Goal: Task Accomplishment & Management: Use online tool/utility

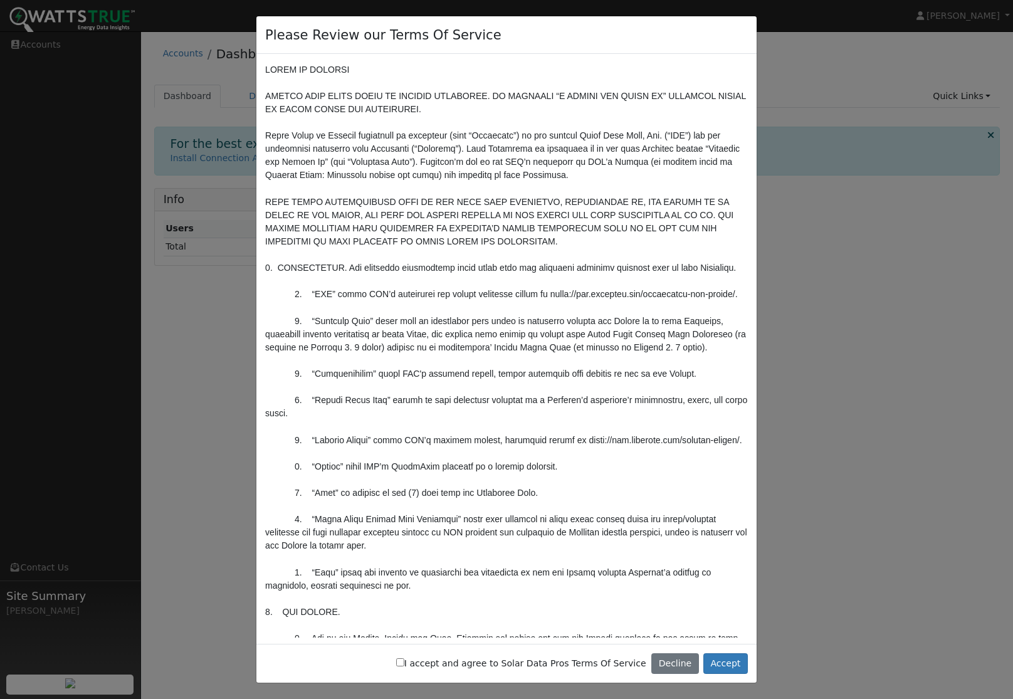
click at [404, 661] on input "I accept and agree to Solar Data Pros Terms Of Service" at bounding box center [400, 662] width 8 height 8
checkbox input "true"
click at [721, 660] on button "Accept" at bounding box center [725, 663] width 45 height 21
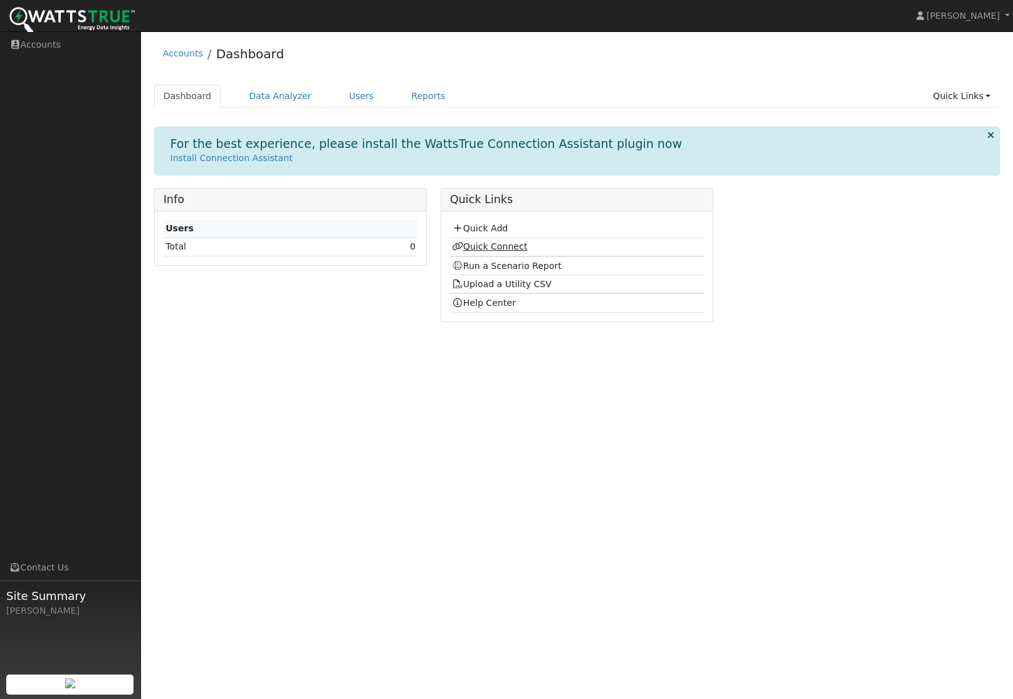
click at [507, 250] on link "Quick Connect" at bounding box center [489, 246] width 75 height 10
click at [206, 160] on link "Install Connection Assistant" at bounding box center [232, 158] width 122 height 10
click at [987, 96] on link "Quick Links" at bounding box center [961, 96] width 76 height 23
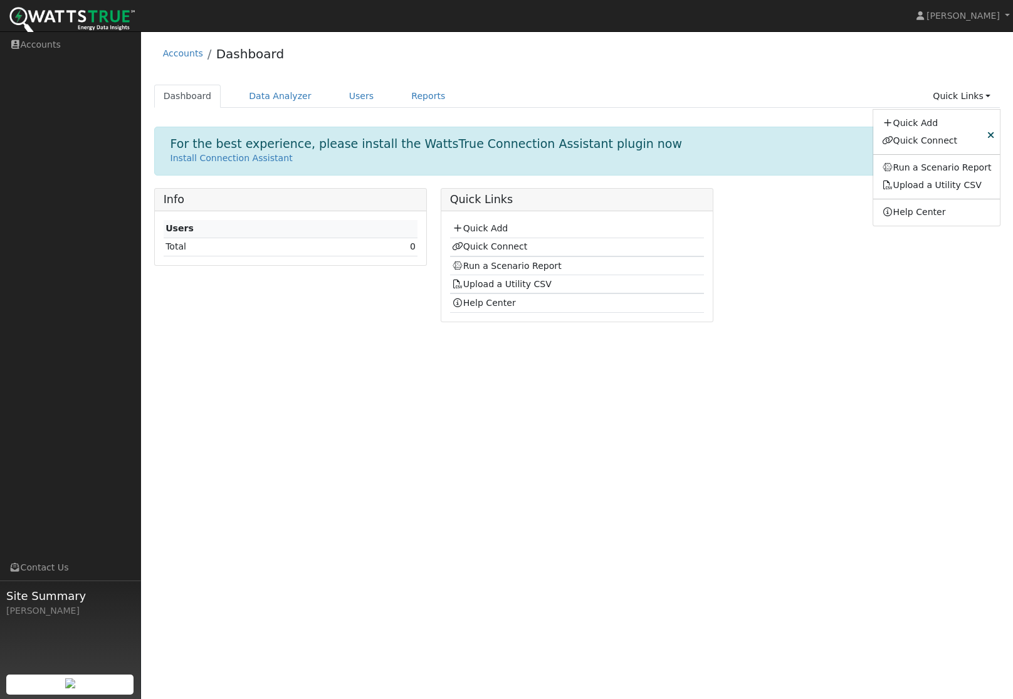
click at [792, 381] on div "Please Review our Terms Of Service I accept and agree to Solar Data Pros Terms …" at bounding box center [577, 365] width 872 height 668
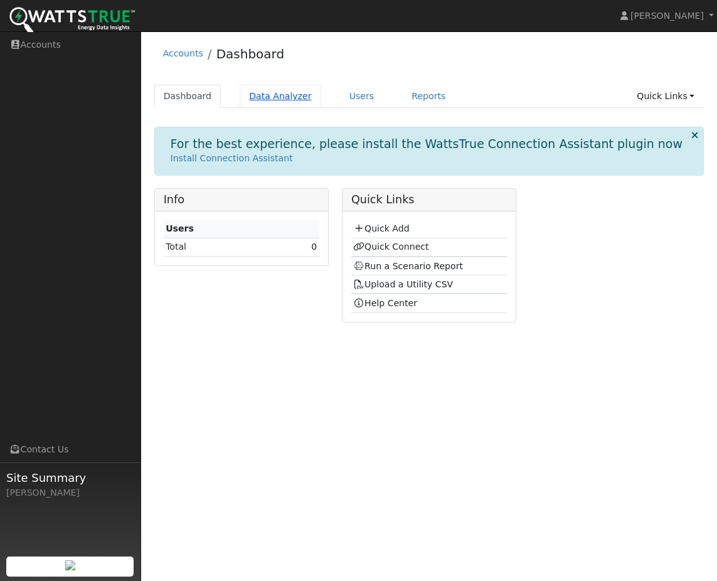
click at [261, 92] on link "Data Analyzer" at bounding box center [279, 96] width 81 height 23
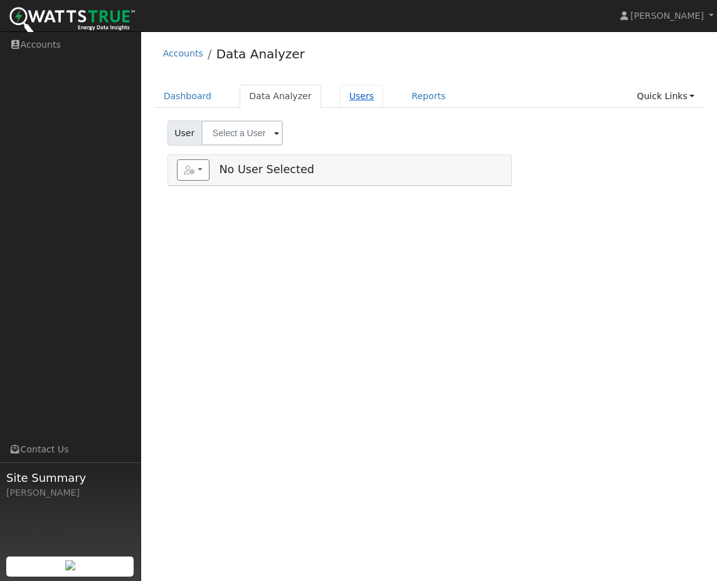
click at [357, 99] on link "Users" at bounding box center [362, 96] width 44 height 23
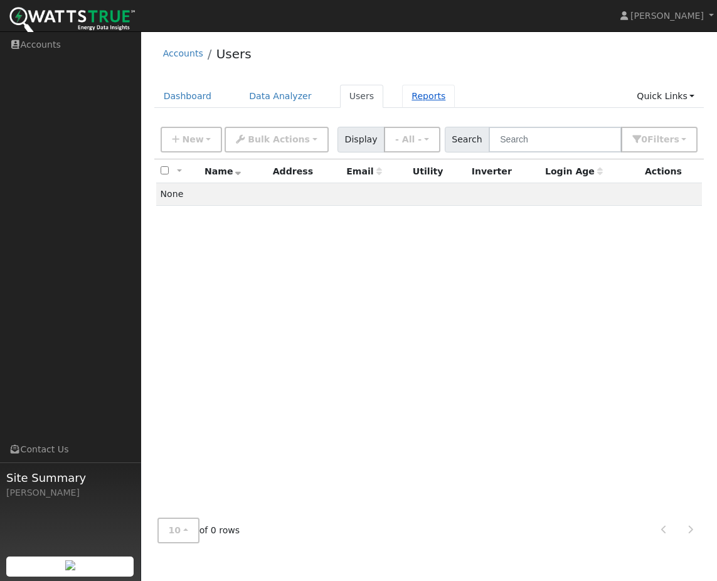
click at [424, 97] on link "Reports" at bounding box center [428, 96] width 53 height 23
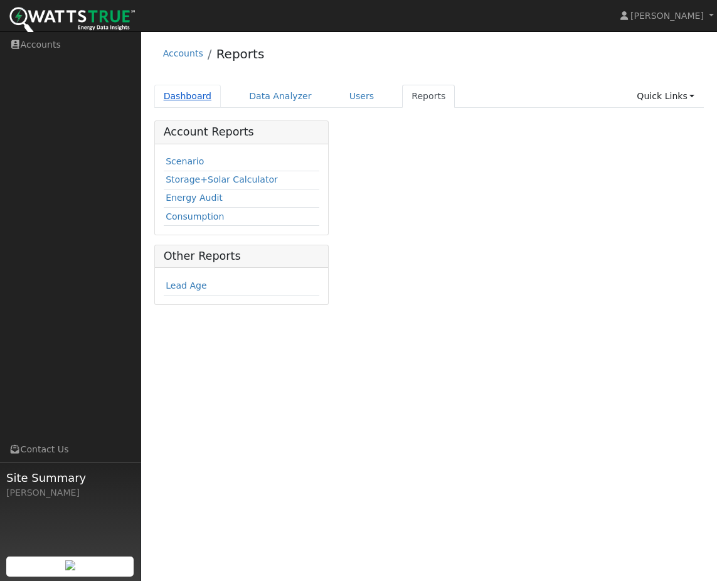
click at [174, 96] on link "Dashboard" at bounding box center [187, 96] width 67 height 23
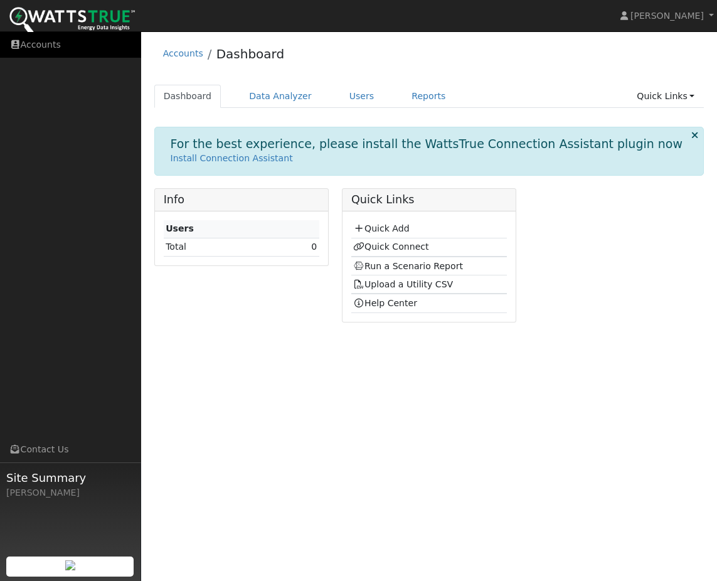
click at [33, 49] on link "Accounts" at bounding box center [70, 45] width 141 height 26
click at [678, 95] on link "Quick Links" at bounding box center [665, 96] width 76 height 23
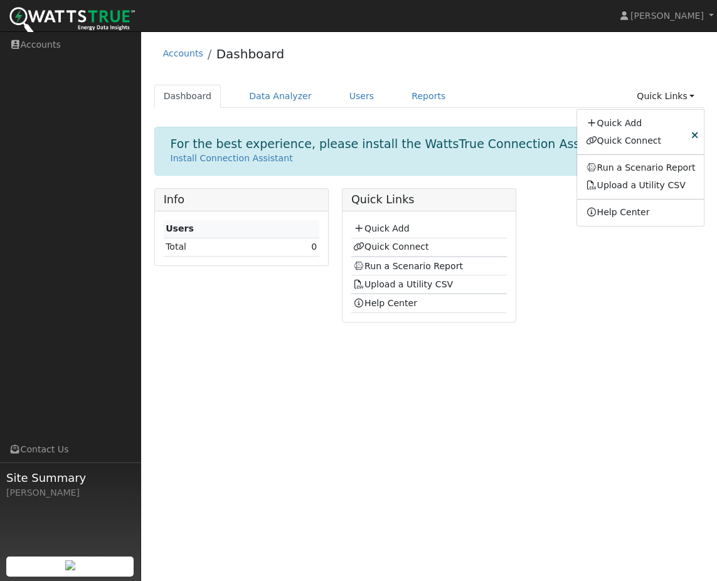
click at [604, 320] on div "Info Users Total 0 Quick Links Quick Add Quick Connect Run a Scenario Report Up…" at bounding box center [428, 260] width 563 height 144
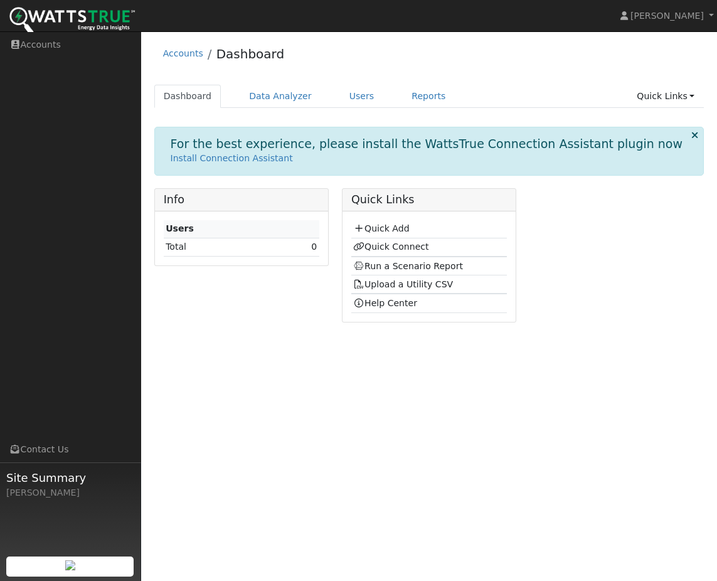
click at [696, 135] on icon at bounding box center [694, 134] width 7 height 9
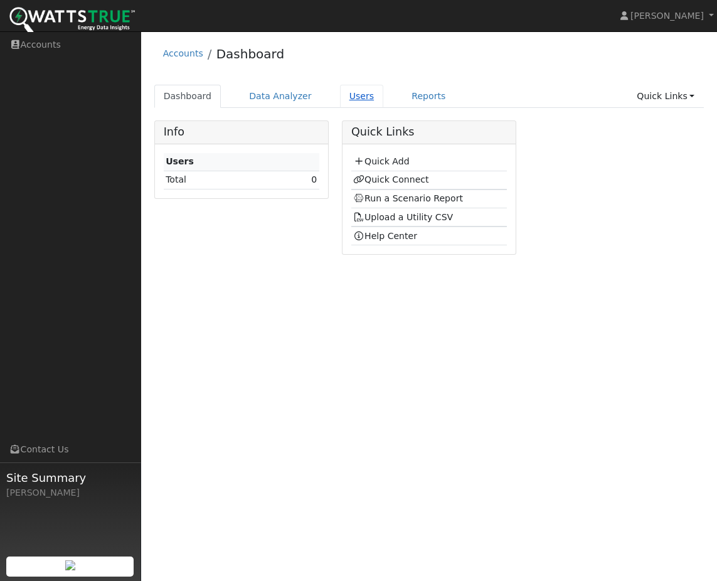
click at [357, 98] on link "Users" at bounding box center [362, 96] width 44 height 23
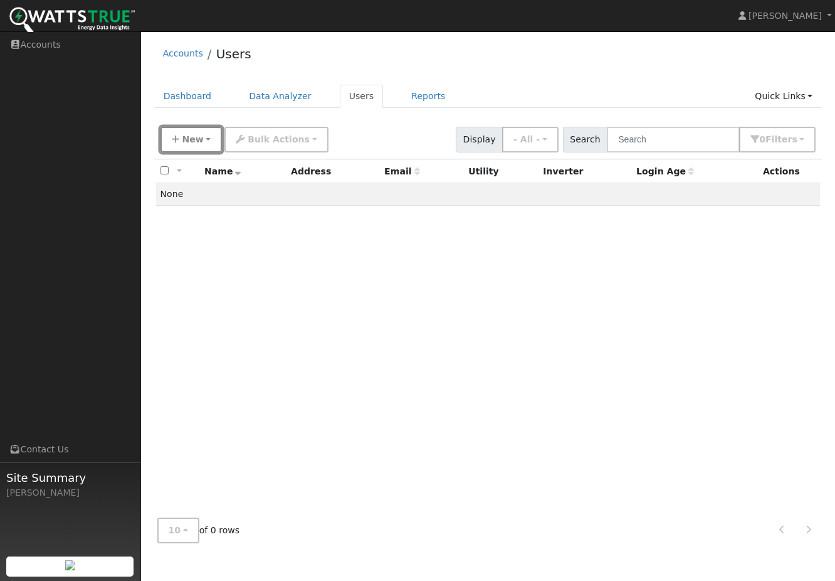
click at [201, 137] on button "New" at bounding box center [191, 140] width 62 height 26
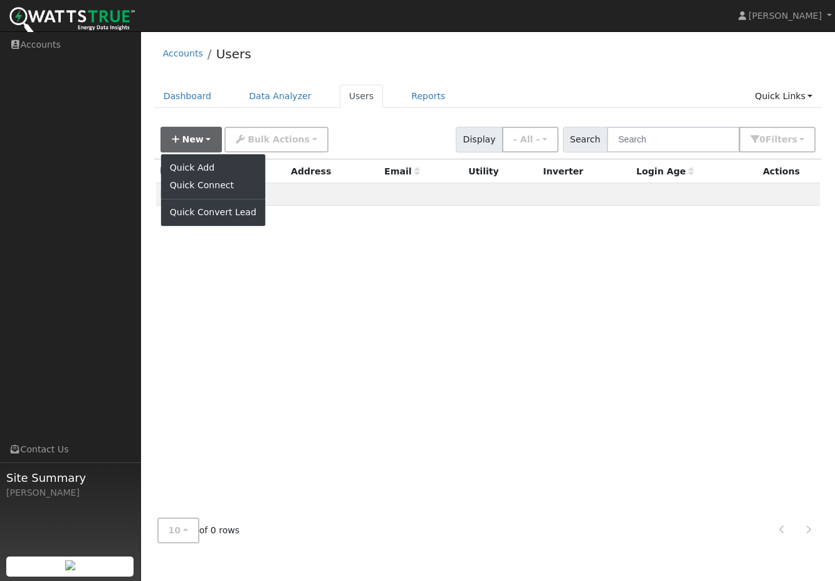
click at [227, 301] on div "All None All on page None on page Name Address Email Utility Inverter Login Age…" at bounding box center [488, 333] width 668 height 349
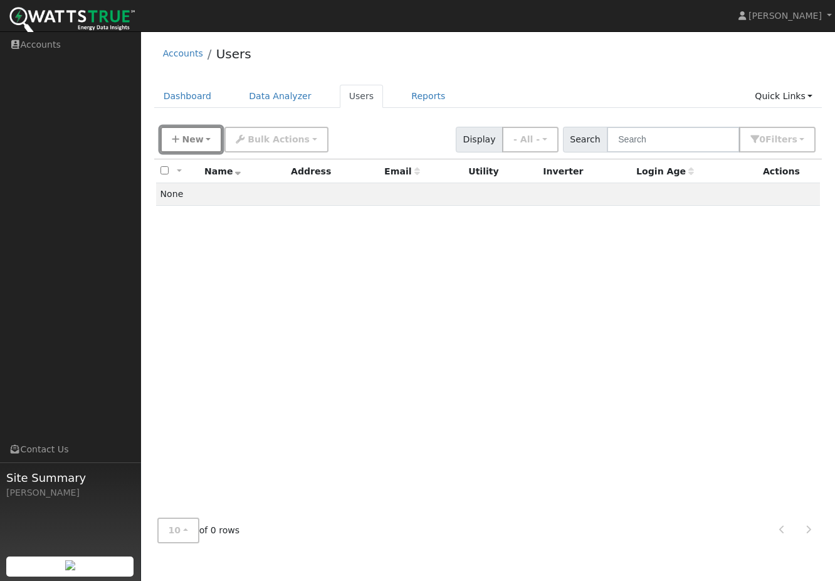
click at [166, 139] on button "New" at bounding box center [191, 140] width 62 height 26
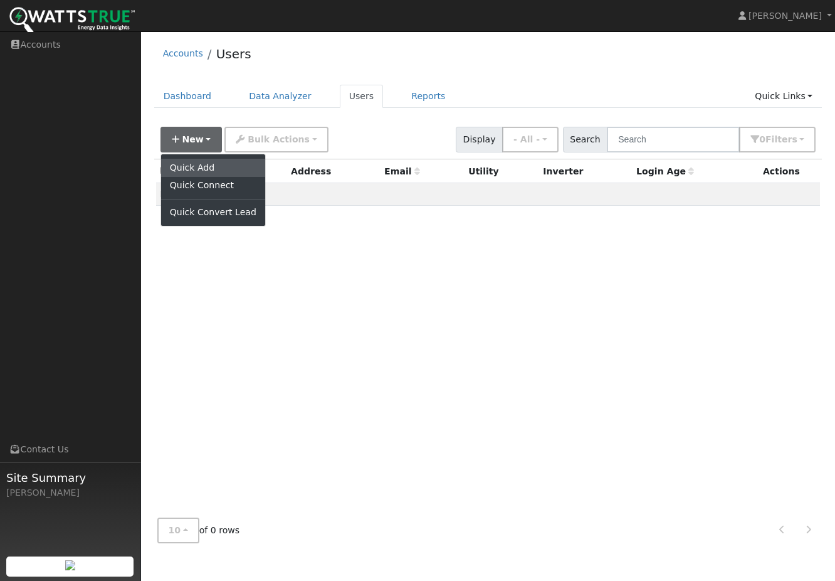
click at [187, 166] on link "Quick Add" at bounding box center [213, 168] width 104 height 18
